Goal: Task Accomplishment & Management: Use online tool/utility

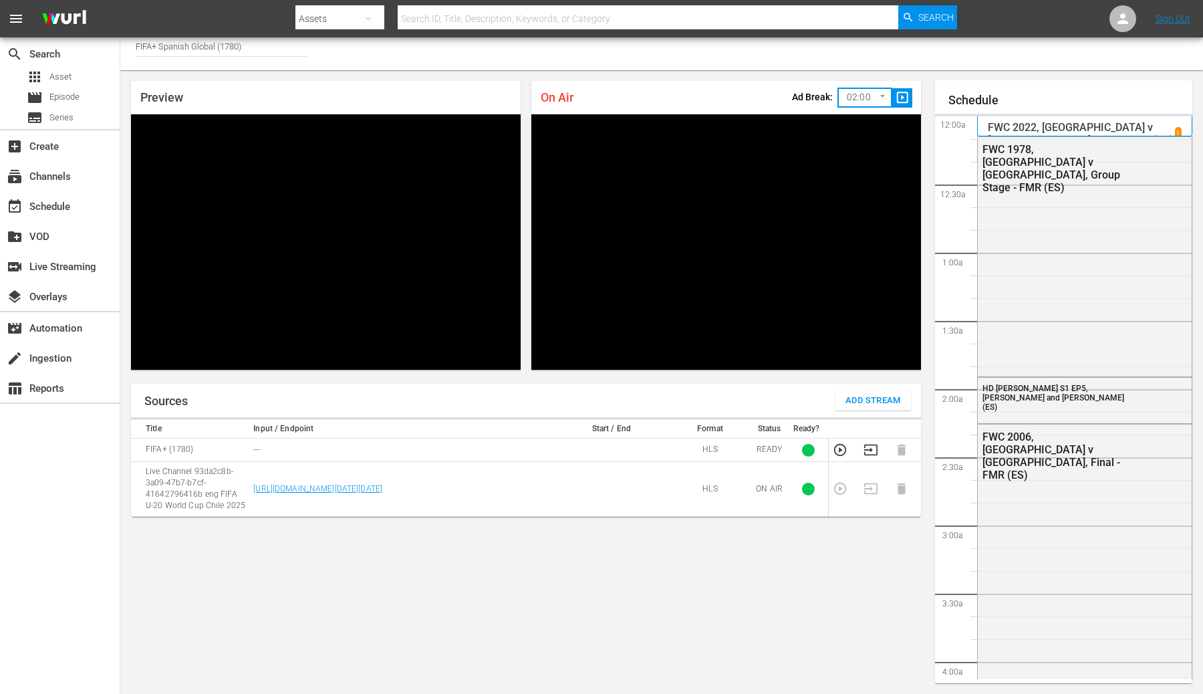
scroll to position [2824, 0]
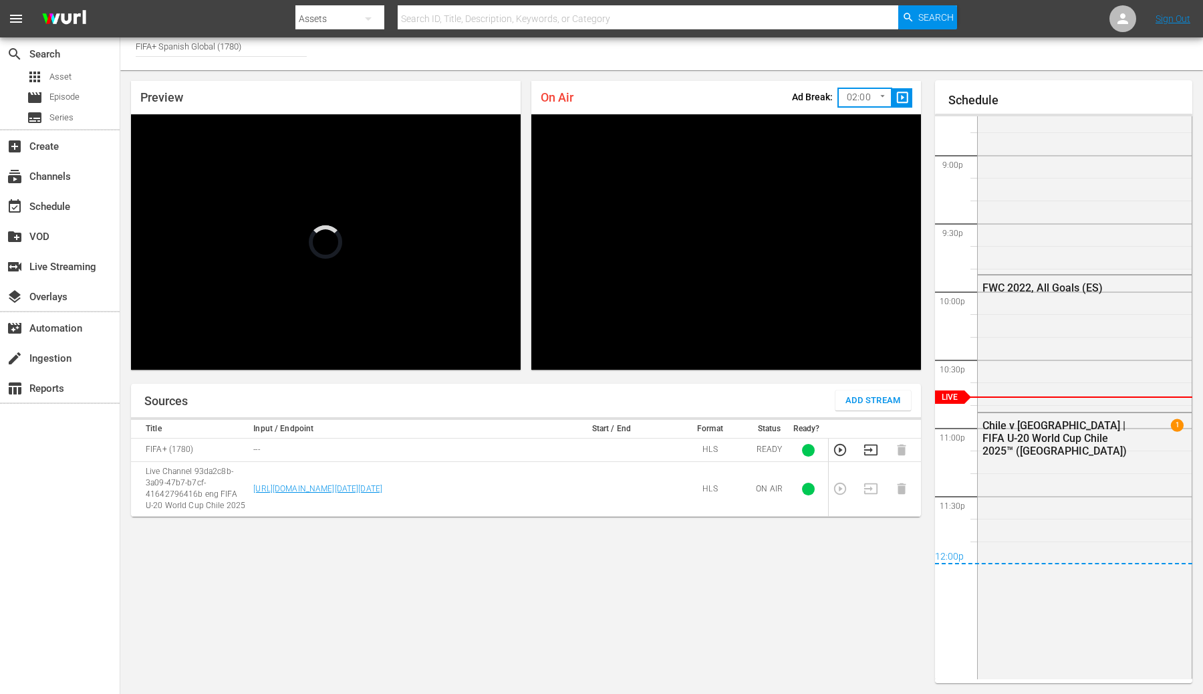
click at [901, 100] on span "slideshow_sharp" at bounding box center [902, 97] width 15 height 15
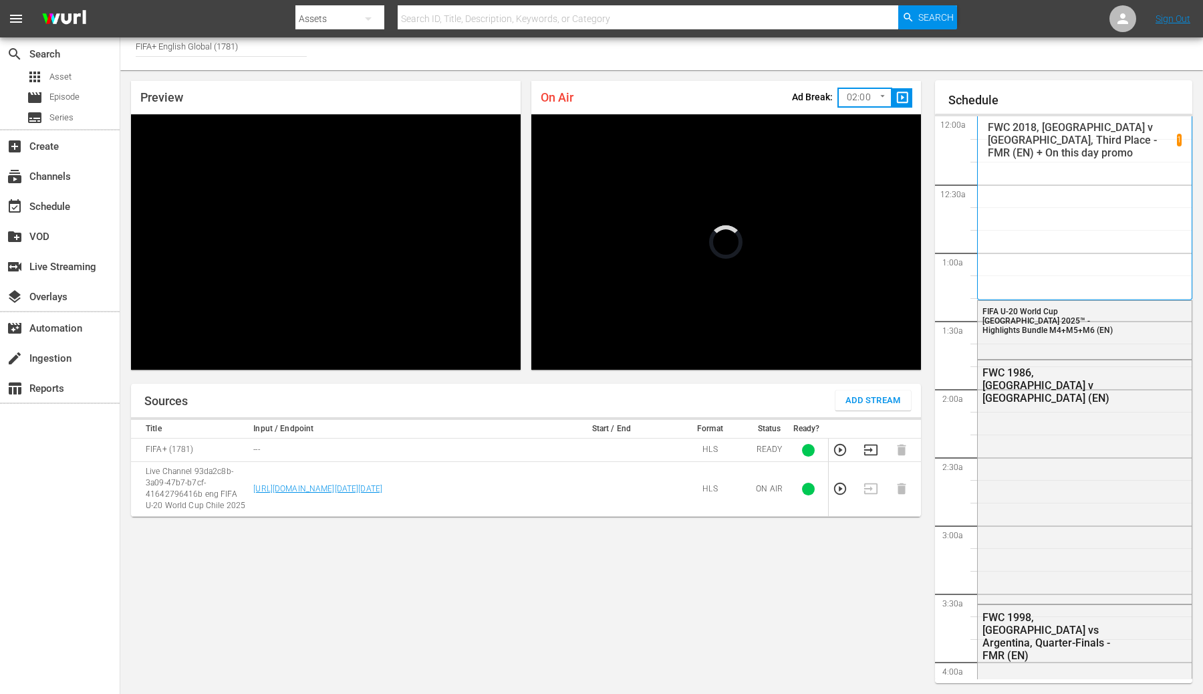
scroll to position [2820, 0]
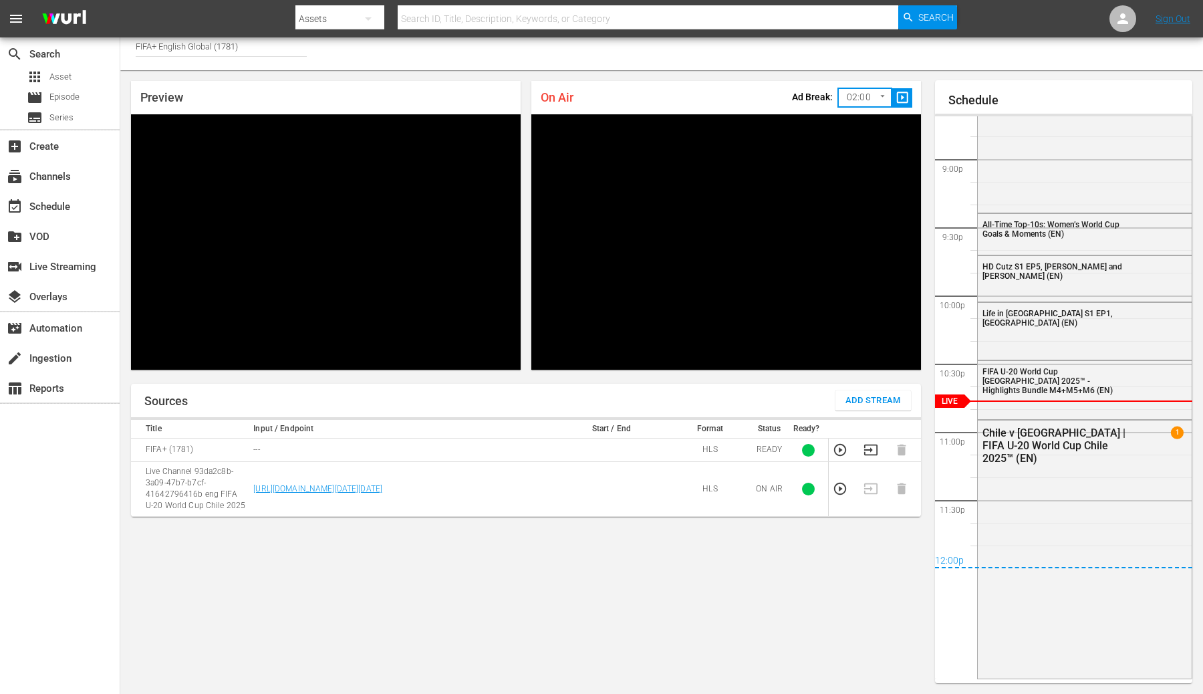
click at [907, 97] on span "slideshow_sharp" at bounding box center [902, 97] width 15 height 15
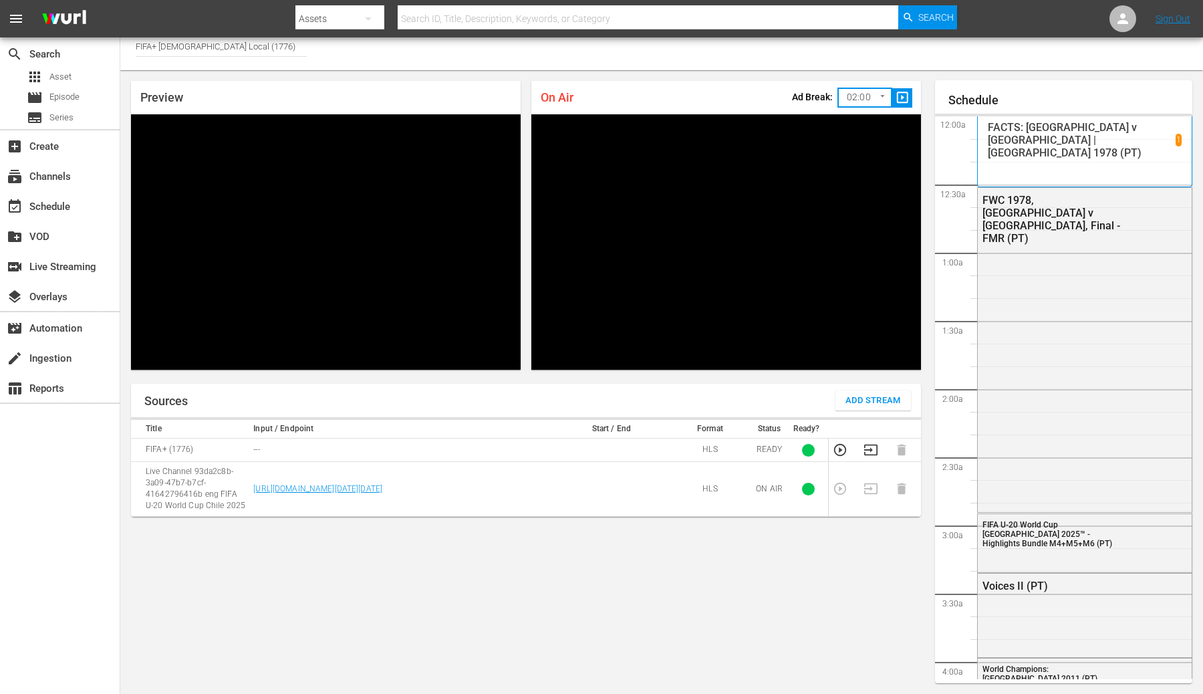
scroll to position [2825, 0]
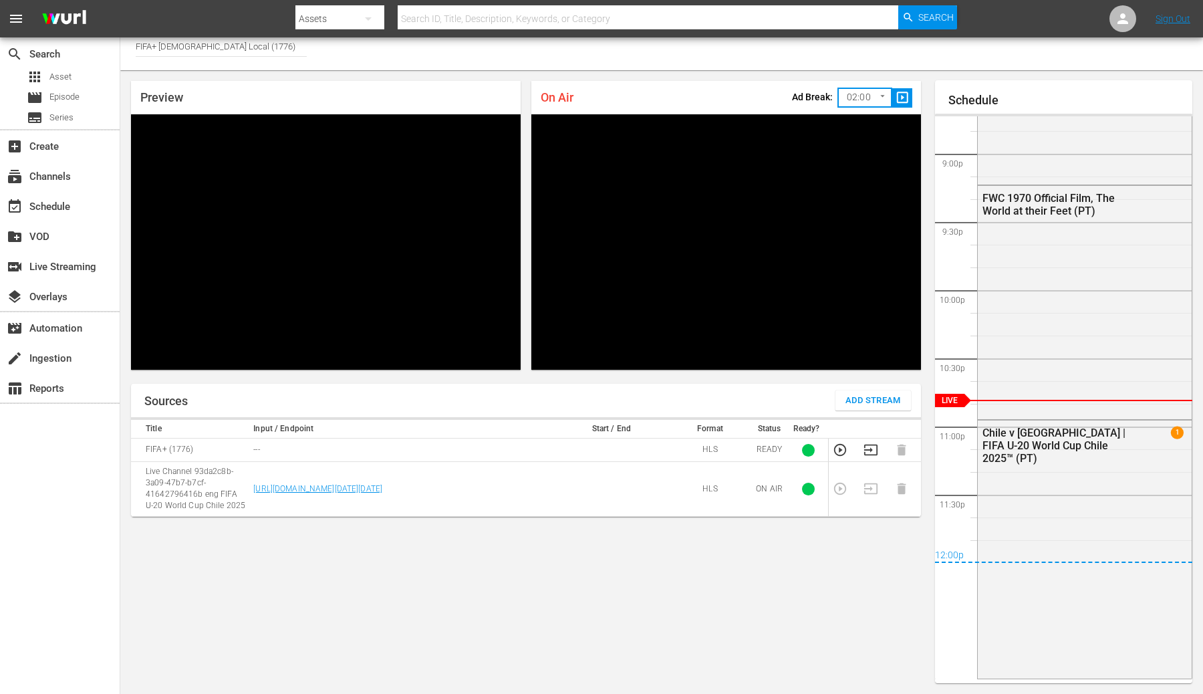
click at [903, 102] on span "slideshow_sharp" at bounding box center [902, 97] width 15 height 15
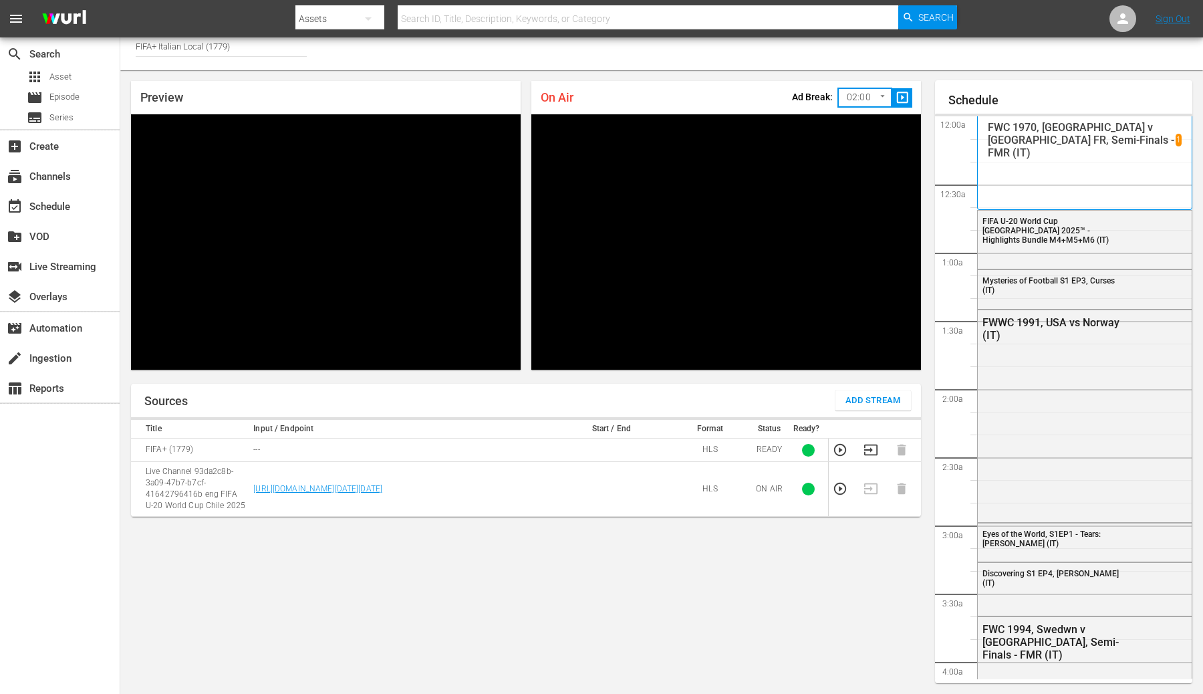
scroll to position [2828, 0]
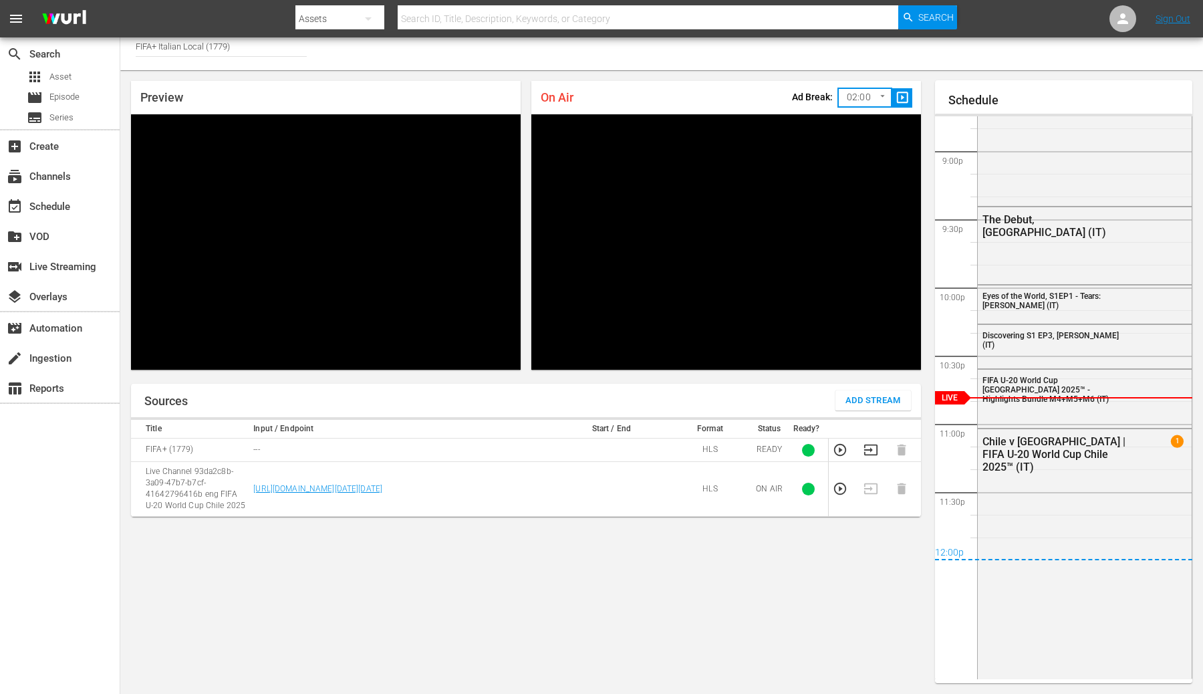
click at [903, 96] on span "slideshow_sharp" at bounding box center [902, 97] width 15 height 15
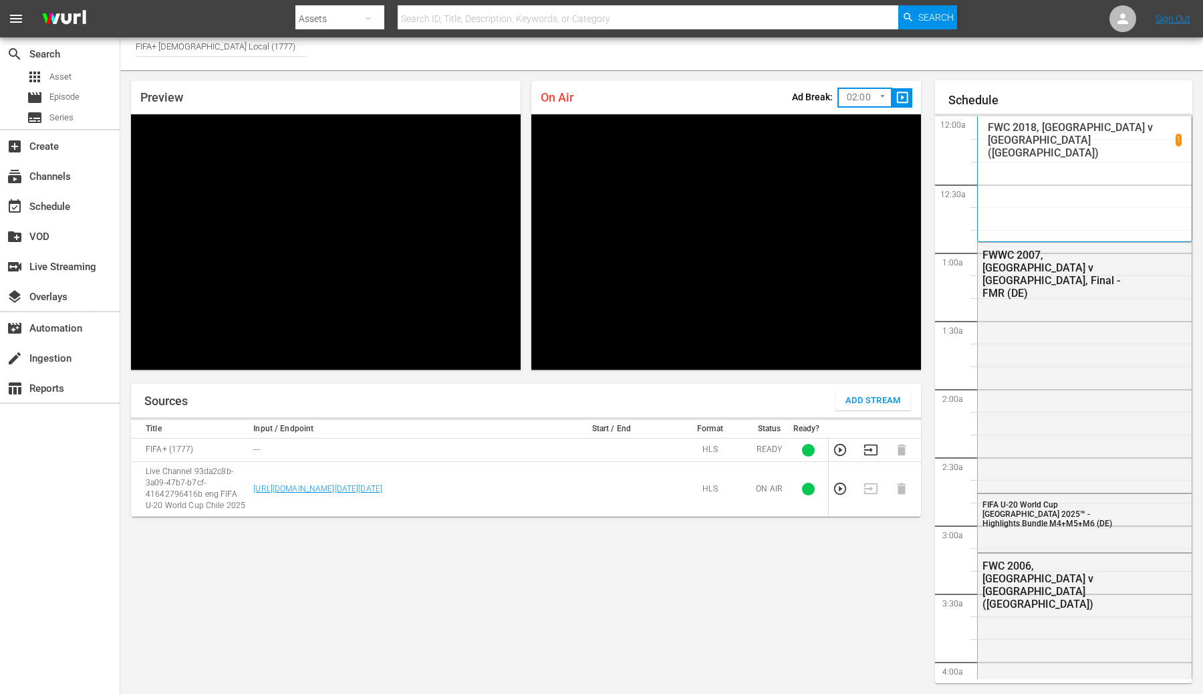
scroll to position [2828, 0]
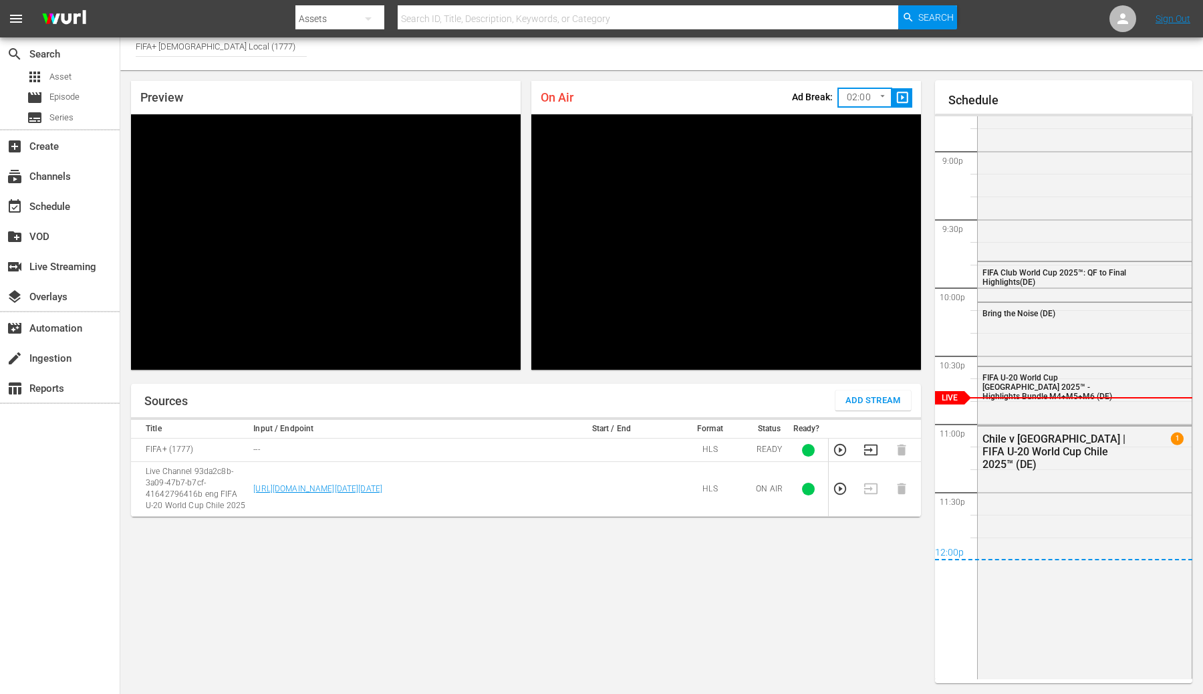
click at [904, 100] on span "slideshow_sharp" at bounding box center [902, 97] width 15 height 15
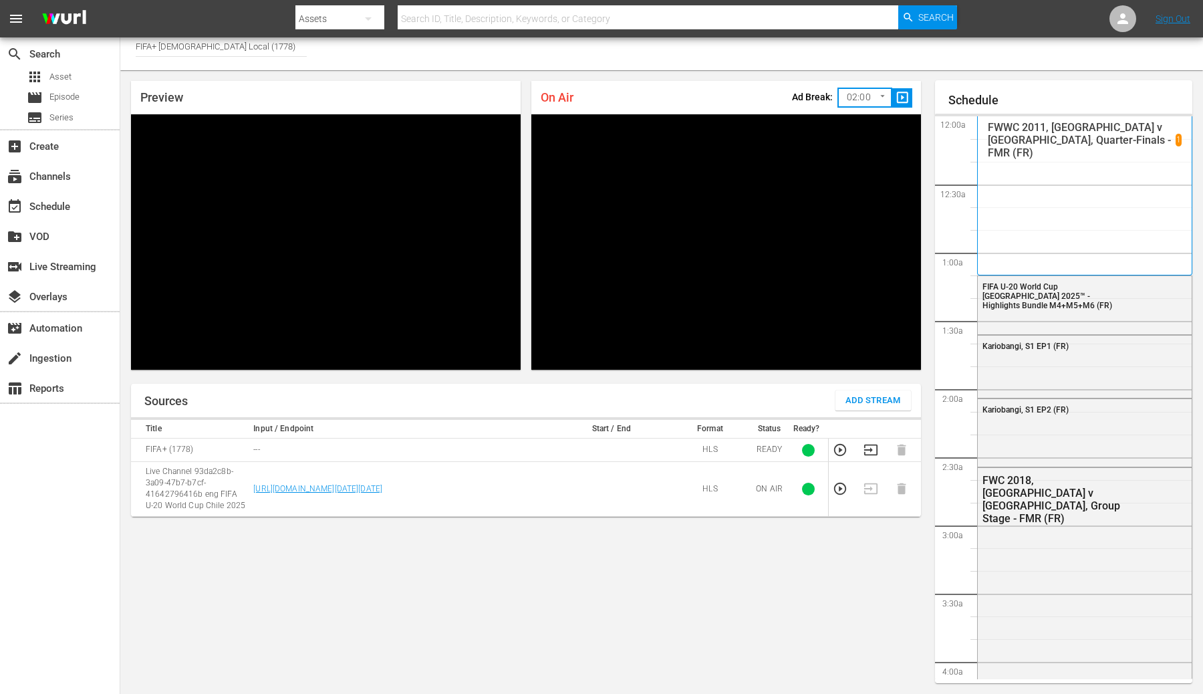
scroll to position [2828, 0]
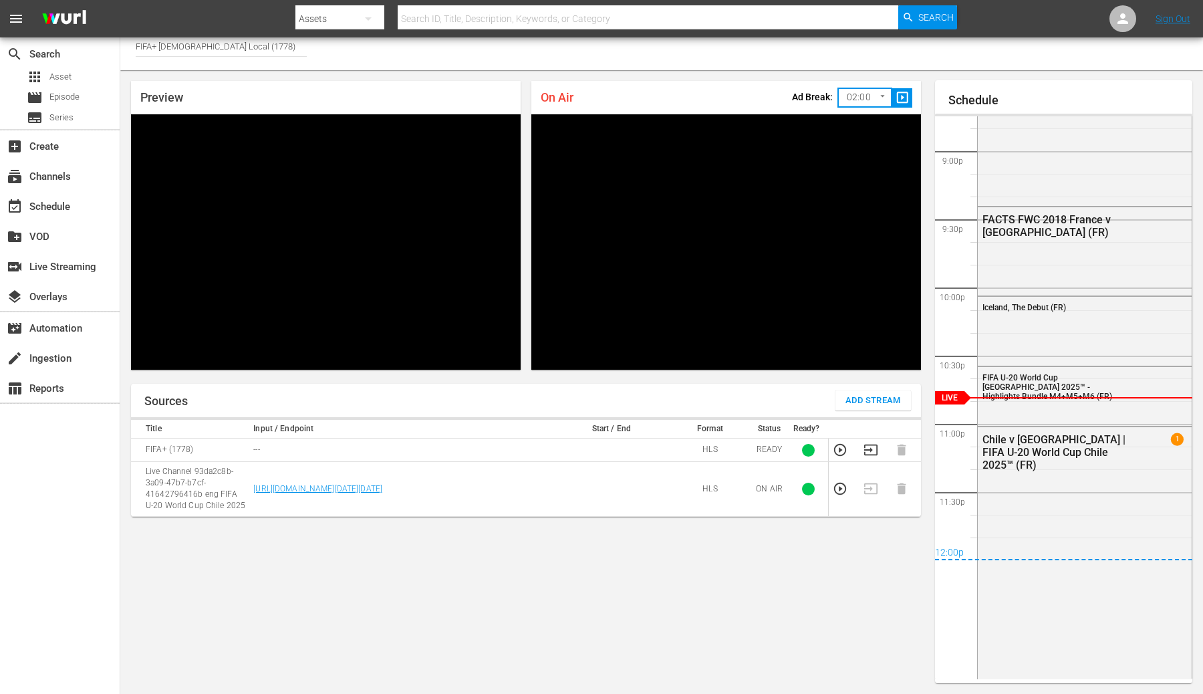
click at [905, 95] on span "slideshow_sharp" at bounding box center [902, 97] width 15 height 15
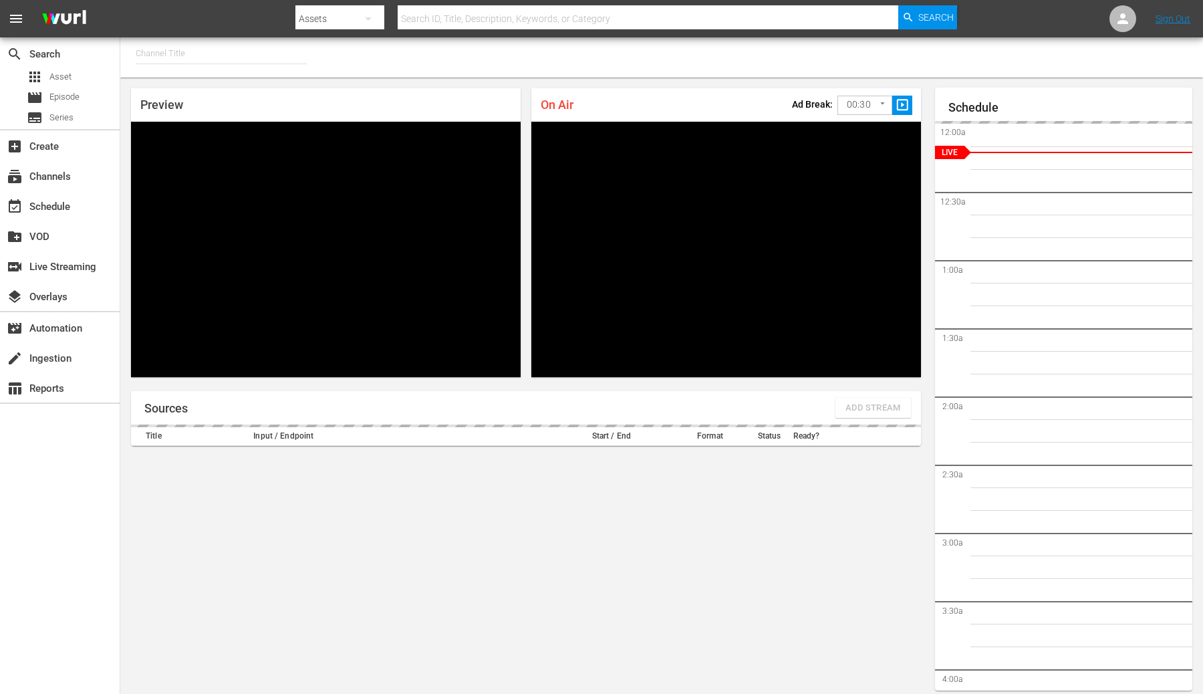
type input "FIFA+ [DEMOGRAPHIC_DATA] Local (1778)"
